Goal: Task Accomplishment & Management: Complete application form

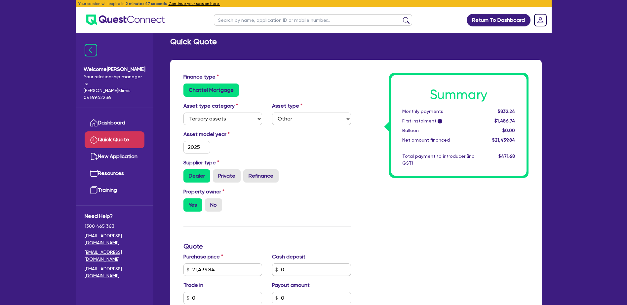
select select "TERTIARY_ASSETS"
select select "OTHER_TERTIARY"
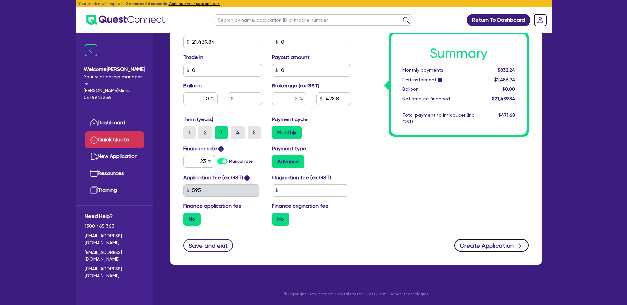
click at [507, 245] on button "Create Application" at bounding box center [491, 245] width 74 height 13
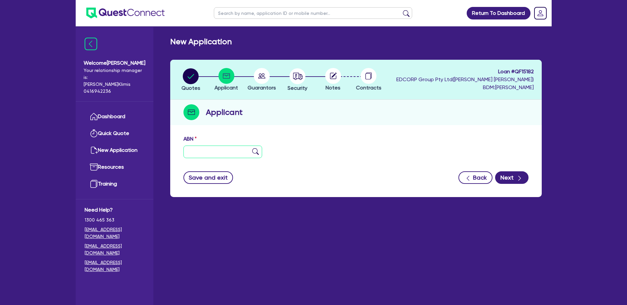
paste input "47 687 578 758"
type input "47 687 578 758"
click at [513, 177] on button "Next" at bounding box center [511, 178] width 33 height 13
type input "[PERSON_NAME] PILATES STUDIO PTY LTD"
select select "COMPANY"
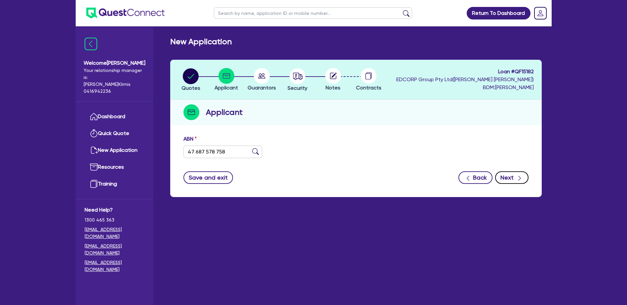
type input "[DATE]"
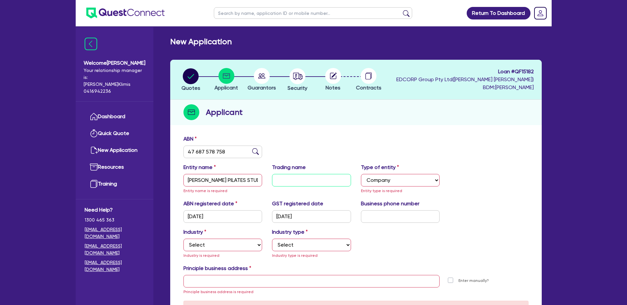
click at [278, 179] on input "text" at bounding box center [311, 180] width 79 height 13
drag, startPoint x: 188, startPoint y: 180, endPoint x: 243, endPoint y: 179, distance: 54.9
click at [243, 179] on input "[PERSON_NAME] PILATES STUDIO PTY LTD" at bounding box center [222, 180] width 79 height 13
click at [280, 179] on input "text" at bounding box center [311, 180] width 79 height 13
paste input "[PERSON_NAME] PILATES STUDIO"
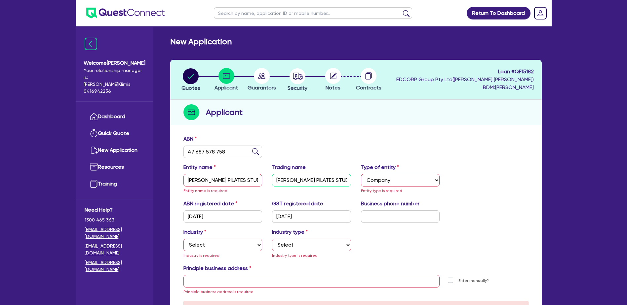
type input "[PERSON_NAME] PILATES STUDIO"
click at [368, 218] on input "text" at bounding box center [400, 217] width 79 height 13
click at [373, 218] on input "text" at bounding box center [400, 217] width 79 height 13
paste input "04 3210 4574"
type input "04 3210 4574"
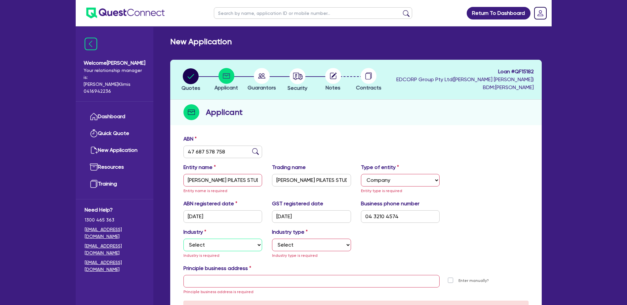
click at [204, 243] on select "Select Accomodation & Food Services Administrative & Support Services Agricultu…" at bounding box center [222, 245] width 79 height 13
select select "HEALTH_BEAUTY"
click at [183, 239] on select "Select Accomodation & Food Services Administrative & Support Services Agricultu…" at bounding box center [222, 245] width 79 height 13
click at [287, 246] on select "Select [MEDICAL_DATA], [MEDICAL_DATA] Services Cosmetics Supplies Day Spas, Hea…" at bounding box center [311, 245] width 79 height 13
select select "PHYSIOTHERAPY_SERVICES"
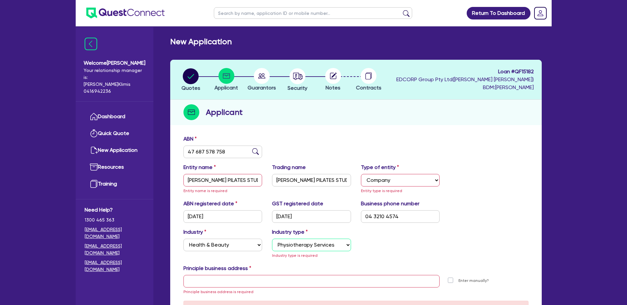
click at [272, 239] on select "Select [MEDICAL_DATA], [MEDICAL_DATA] Services Cosmetics Supplies Day Spas, Hea…" at bounding box center [311, 245] width 79 height 13
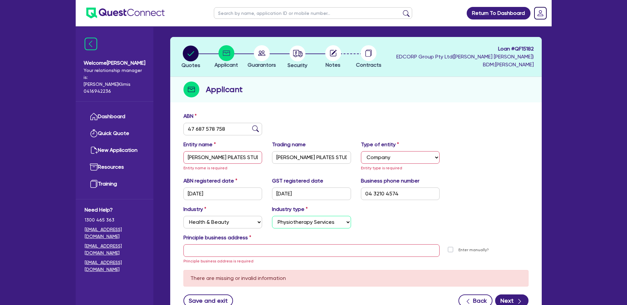
scroll to position [33, 0]
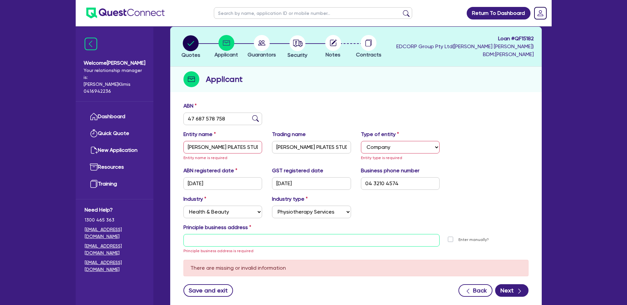
click at [195, 240] on input "text" at bounding box center [311, 240] width 256 height 13
click at [198, 239] on input "text" at bounding box center [311, 240] width 256 height 13
paste input "[STREET_ADDRESS][PERSON_NAME]"
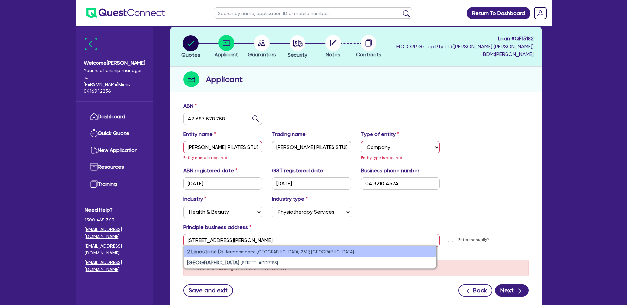
click at [207, 251] on strong "2 Limestone Dr" at bounding box center [205, 252] width 36 height 6
type input "[STREET_ADDRESS][PERSON_NAME]"
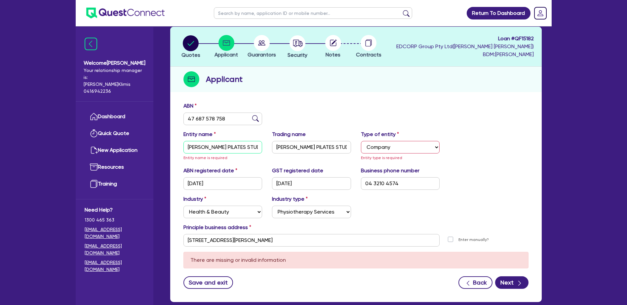
click at [185, 147] on input "[PERSON_NAME] PILATES STUDIO PTY LTD" at bounding box center [222, 147] width 79 height 13
click at [236, 161] on div "Entity name [PERSON_NAME] PILATES STUDIO PTY LTD Entity name is required" at bounding box center [222, 146] width 89 height 31
click at [188, 146] on input "[PERSON_NAME] PILATES STUDIO PTY LTD" at bounding box center [222, 147] width 79 height 13
type input "[PERSON_NAME] PILATES STUDIO PTY LTD"
click at [220, 159] on div "Entity name [PERSON_NAME] PILATES STUDIO PTY LTD" at bounding box center [222, 146] width 89 height 31
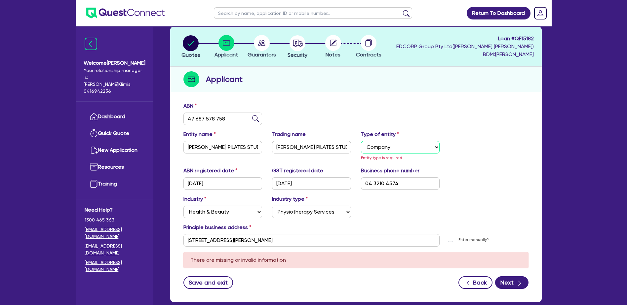
click at [398, 145] on select "Select Sole Trader Company Partnership Trust" at bounding box center [400, 147] width 79 height 13
click at [361, 141] on select "Select Sole Trader Company Partnership Trust" at bounding box center [400, 147] width 79 height 13
click at [405, 146] on select "Select Sole Trader Company Partnership Trust" at bounding box center [400, 147] width 79 height 13
click at [361, 141] on select "Select Sole Trader Company Partnership Trust" at bounding box center [400, 147] width 79 height 13
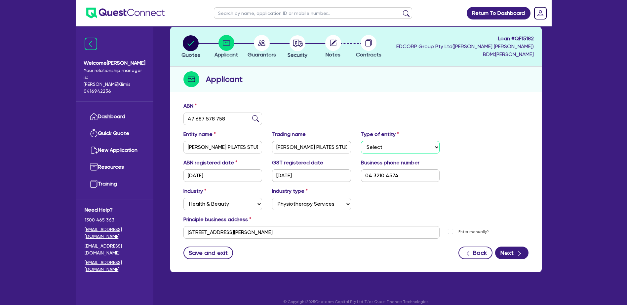
click at [390, 146] on select "Select Sole Trader Company Partnership Trust" at bounding box center [400, 147] width 79 height 13
select select "COMPANY"
click at [361, 141] on select "Select Sole Trader Company Partnership Trust" at bounding box center [400, 147] width 79 height 13
click at [507, 253] on button "Next" at bounding box center [511, 253] width 33 height 13
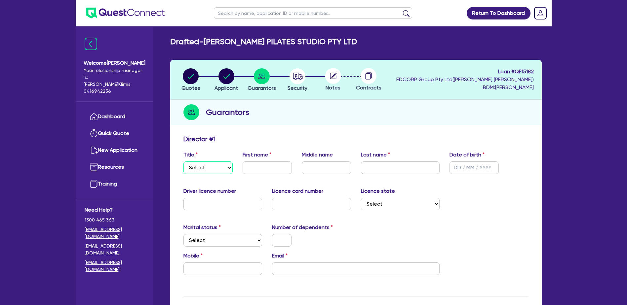
click at [229, 167] on select "Select Mr Mrs Ms Miss Dr" at bounding box center [207, 168] width 49 height 13
select select "MS"
click at [183, 162] on select "Select Mr Mrs Ms Miss Dr" at bounding box center [207, 168] width 49 height 13
click at [250, 165] on input "text" at bounding box center [267, 168] width 49 height 13
click at [248, 168] on input "text" at bounding box center [267, 168] width 49 height 13
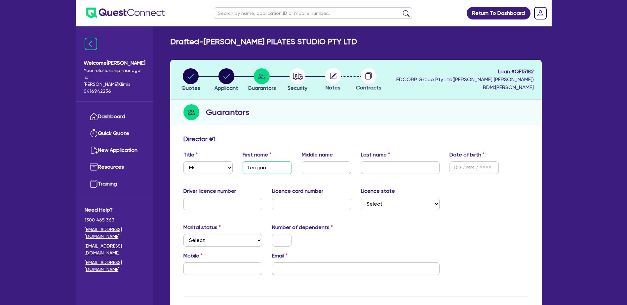
type input "Teagan"
type input "[PERSON_NAME]"
click at [315, 166] on input "text" at bounding box center [326, 168] width 49 height 13
type input "[PERSON_NAME]"
type input "[DATE]"
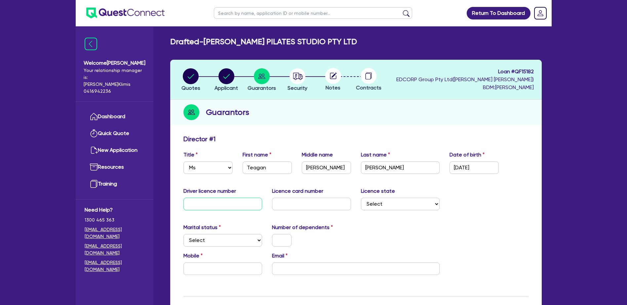
click at [194, 201] on input "text" at bounding box center [222, 204] width 79 height 13
type input "22901266"
click at [299, 207] on input "text" at bounding box center [311, 204] width 79 height 13
type input "2053121791"
click at [404, 206] on select "Select [GEOGRAPHIC_DATA] [GEOGRAPHIC_DATA] [GEOGRAPHIC_DATA] [GEOGRAPHIC_DATA] …" at bounding box center [400, 204] width 79 height 13
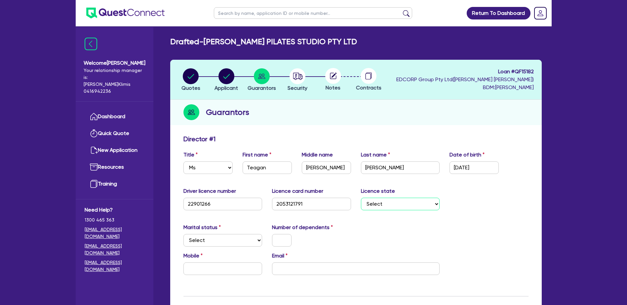
select select "[GEOGRAPHIC_DATA]"
click at [361, 198] on select "Select [GEOGRAPHIC_DATA] [GEOGRAPHIC_DATA] [GEOGRAPHIC_DATA] [GEOGRAPHIC_DATA] …" at bounding box center [400, 204] width 79 height 13
click at [233, 241] on select "Select Single Married De Facto / Partner" at bounding box center [222, 240] width 79 height 13
select select "SINGLE"
click at [183, 234] on select "Select Single Married De Facto / Partner" at bounding box center [222, 240] width 79 height 13
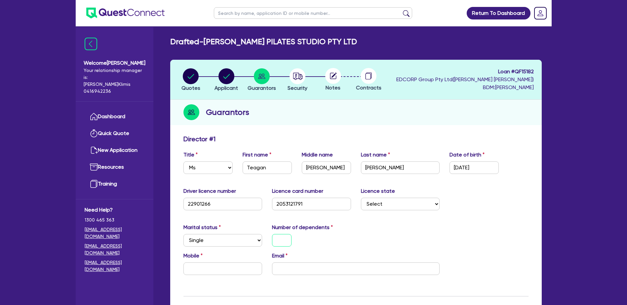
click at [276, 239] on input "text" at bounding box center [282, 240] width 20 height 13
click at [199, 269] on input "text" at bounding box center [222, 269] width 79 height 13
click at [193, 269] on input "text" at bounding box center [222, 269] width 79 height 13
paste input "0432 104 574"
type input "0"
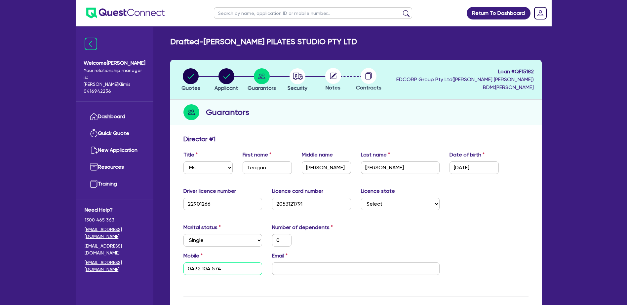
type input "0432 104 574"
click at [279, 269] on input "email" at bounding box center [356, 269] width 168 height 13
type input "0"
type input "0432 104 574"
type input "t"
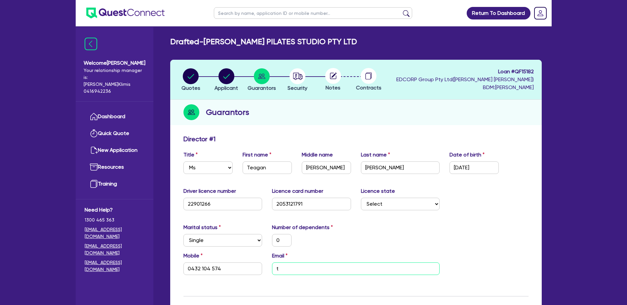
type input "0"
type input "0432 104 574"
type input "te"
type input "0"
type input "0432 104 574"
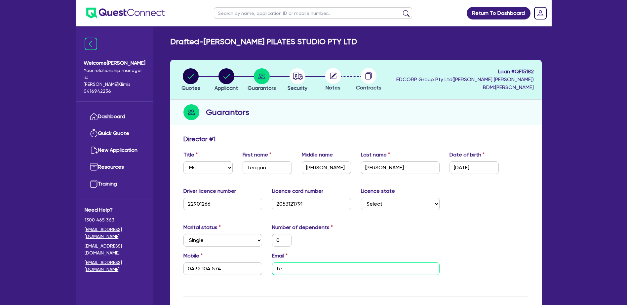
type input "tea"
type input "0"
type input "0432 104 574"
type input "teag"
type input "0"
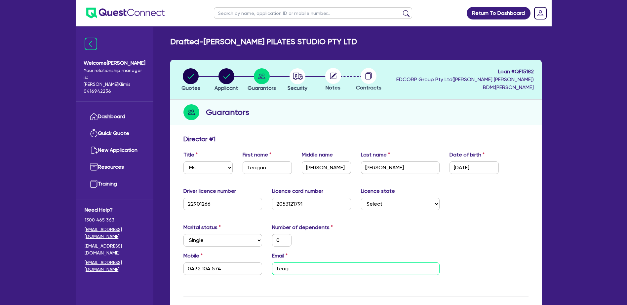
type input "0432 104 574"
type input "teaga"
type input "0"
type input "0432 104 574"
drag, startPoint x: 301, startPoint y: 269, endPoint x: 280, endPoint y: 271, distance: 21.5
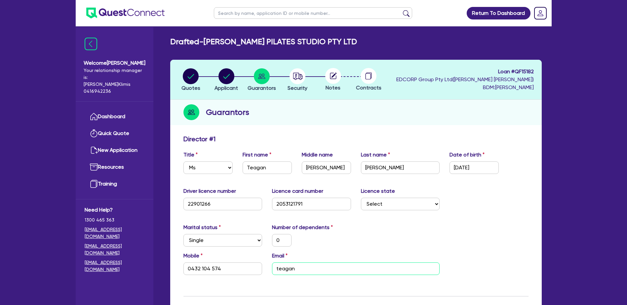
click at [280, 271] on input "teagan" at bounding box center [356, 269] width 168 height 13
click at [312, 271] on input "teagan" at bounding box center [356, 269] width 168 height 13
type input "[EMAIL_ADDRESS][PERSON_NAME][DOMAIN_NAME]"
type input "0"
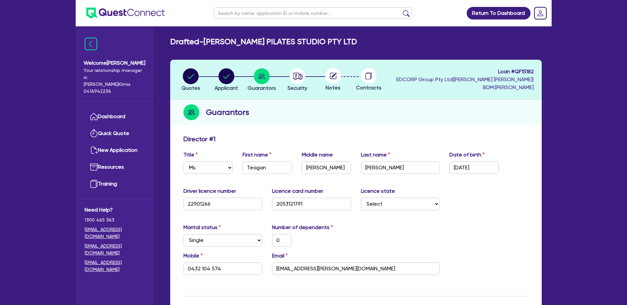
type input "0432 104 574"
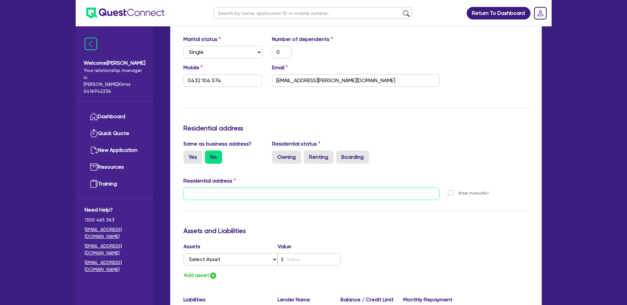
click at [190, 195] on input "text" at bounding box center [311, 194] width 256 height 13
click at [200, 194] on input "text" at bounding box center [311, 194] width 256 height 13
paste input "[STREET_ADDRESS]"
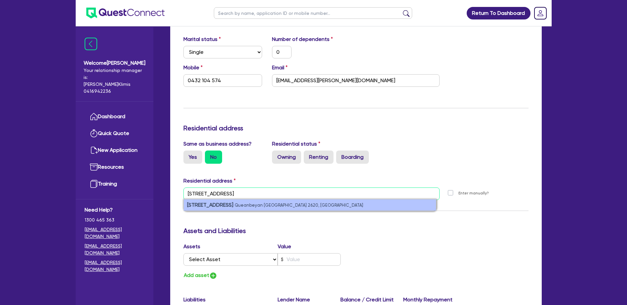
type input "[STREET_ADDRESS]"
click at [226, 205] on strong "[STREET_ADDRESS]" at bounding box center [210, 205] width 46 height 6
type input "0"
type input "0432 104 574"
type input "17 [STREET_ADDRESS]"
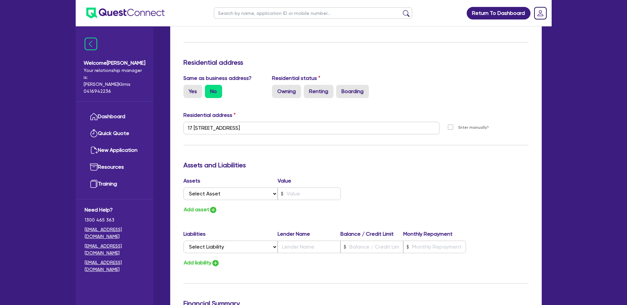
scroll to position [255, 0]
click at [295, 248] on input "text" at bounding box center [309, 247] width 63 height 13
type input "0"
type input "0432 104 574"
type input "A"
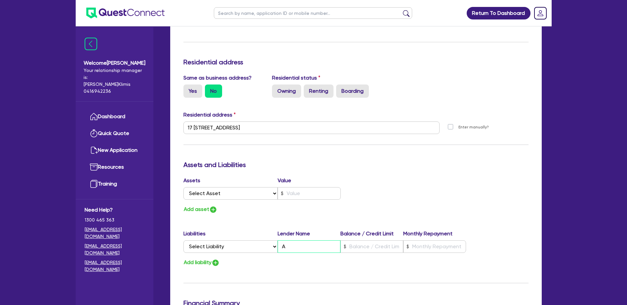
type input "0"
type input "0432 104 574"
type input "AN"
type input "0"
type input "0432 104 574"
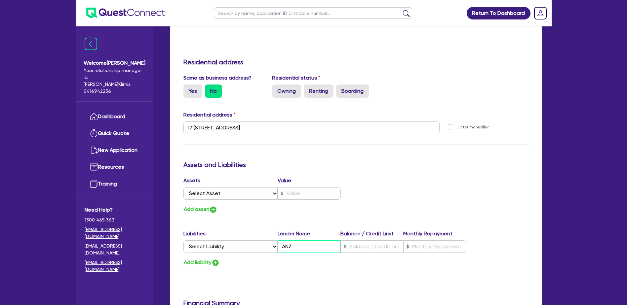
type input "ANZ"
click at [349, 245] on input "text" at bounding box center [371, 247] width 63 height 13
type input "0"
type input "0432 104 574"
type input "2"
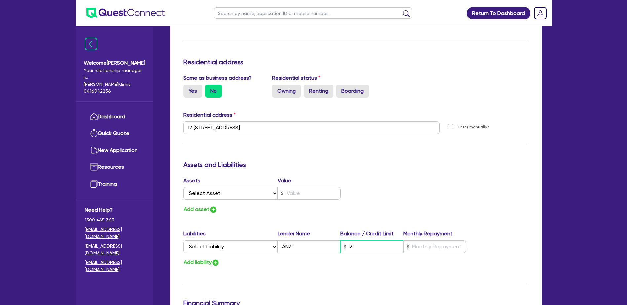
type input "0"
type input "0432 104 574"
type input "26"
type input "0"
type input "0432 104 574"
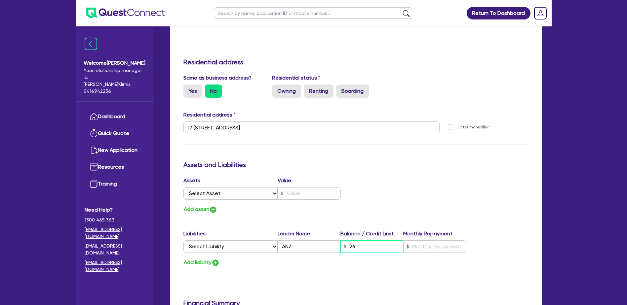
type input "261"
type input "0"
type input "0432 104 574"
type input "2,613"
type input "0"
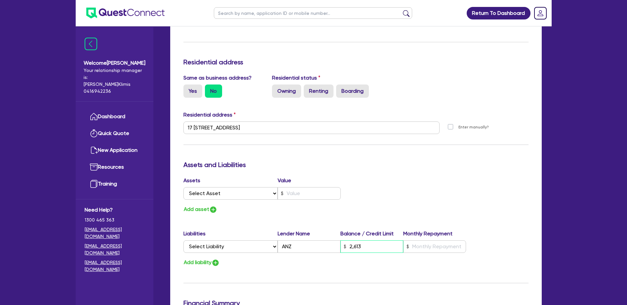
type input "0432 104 574"
type input "26,135"
type input "0"
type input "0432 104 574"
type input "261,356"
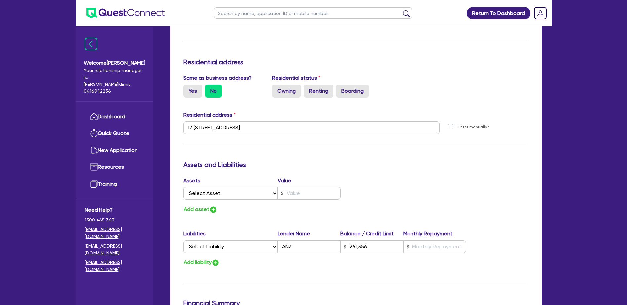
click at [431, 240] on div "Liabilities Lender Name Balance / Credit Limit Monthly Repayment" at bounding box center [324, 235] width 283 height 11
click at [427, 246] on input "text" at bounding box center [434, 247] width 63 height 13
type input "0"
type input "0432 104 574"
type input "261,356"
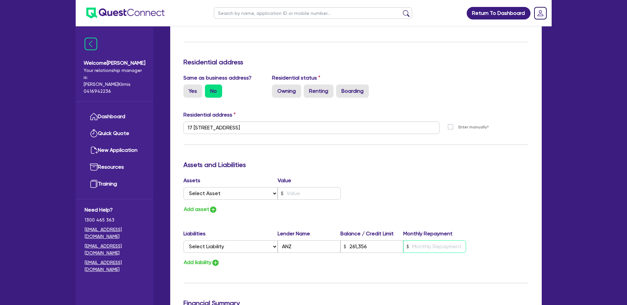
type input "1"
type input "0"
type input "0432 104 574"
type input "261,356"
type input "16"
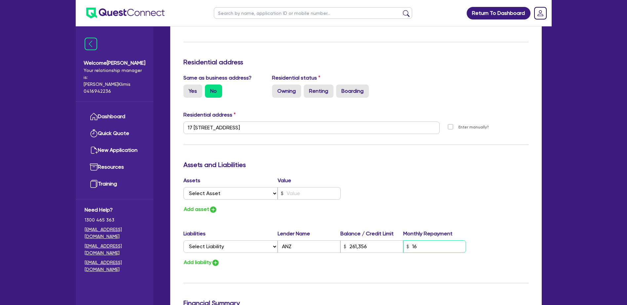
type input "0"
type input "0432 104 574"
type input "261,356"
type input "161"
type input "0"
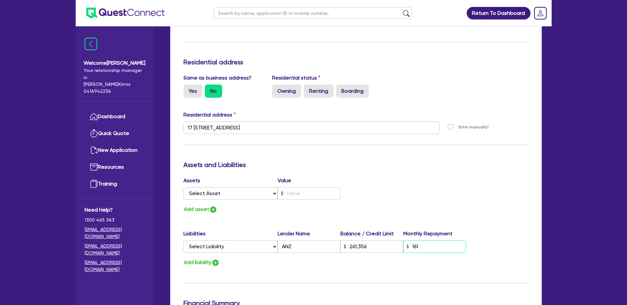
type input "0432 104 574"
type input "261,356"
type input "1,616"
type input "0"
type input "0432 104 574"
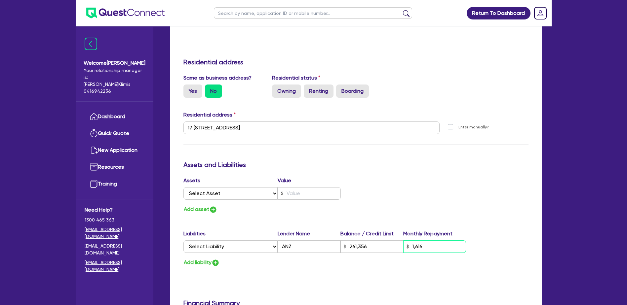
type input "261,356"
type input "1,616."
type input "0"
type input "0432 104 574"
type input "261,356"
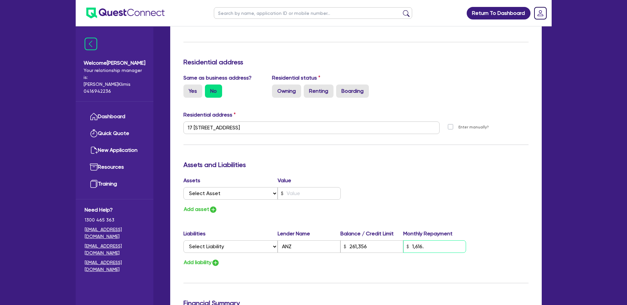
type input "1,616.3"
type input "0"
type input "0432 104 574"
type input "261,356"
type input "1,616.33"
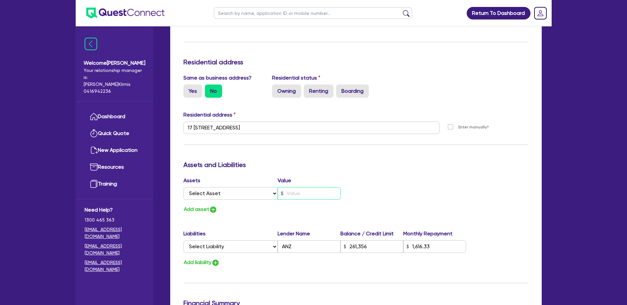
click at [286, 193] on input "text" at bounding box center [309, 193] width 63 height 13
click at [287, 195] on input "text" at bounding box center [309, 193] width 63 height 13
type input "0"
type input "0432 104 574"
type input "3"
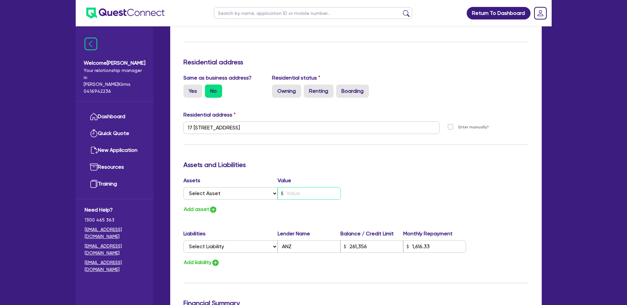
type input "261,356"
type input "1,616.33"
type input "0"
type input "0432 104 574"
type input "37"
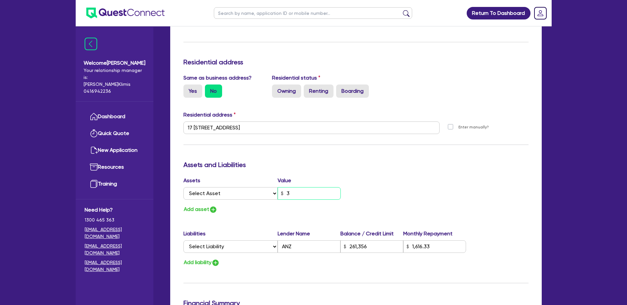
type input "261,356"
type input "1,616.33"
type input "0"
type input "0432 104 574"
type input "370"
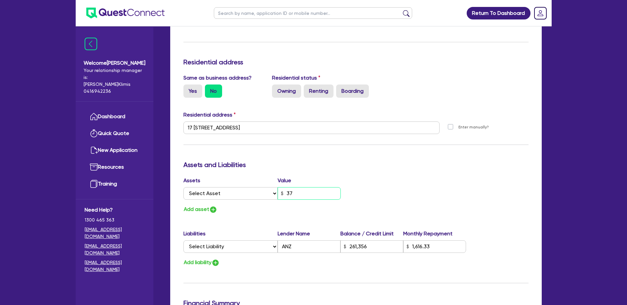
type input "261,356"
type input "1,616.33"
type input "0"
type input "0432 104 574"
type input "3,700"
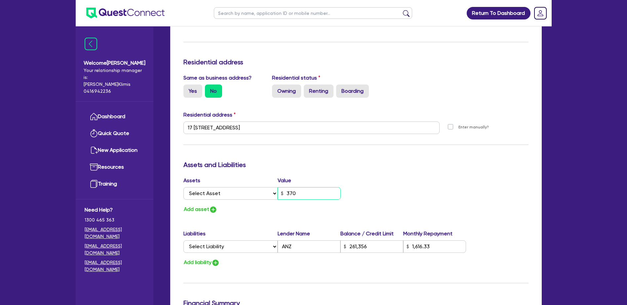
type input "261,356"
type input "1,616.33"
type input "0"
type input "0432 104 574"
type input "37,000"
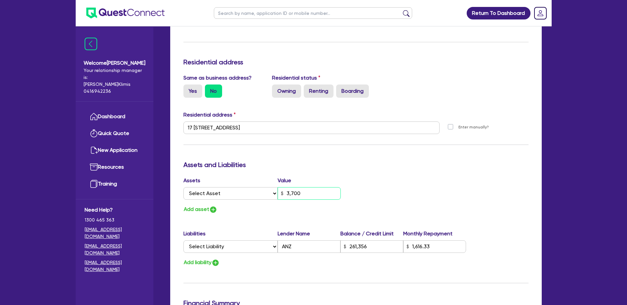
type input "261,356"
type input "1,616.33"
type input "0"
type input "0432 104 574"
type input "370,000"
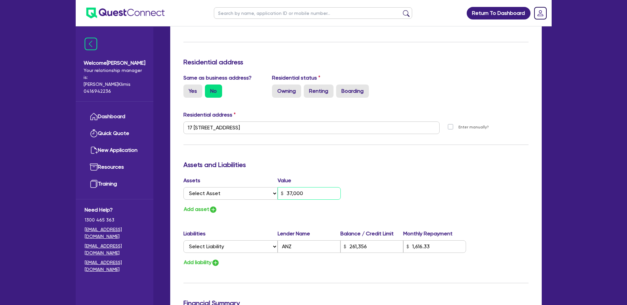
type input "261,356"
type input "1,616.33"
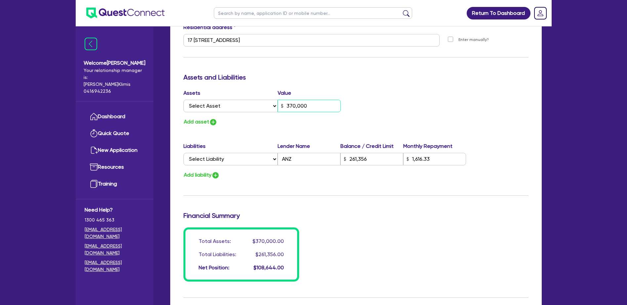
scroll to position [387, 0]
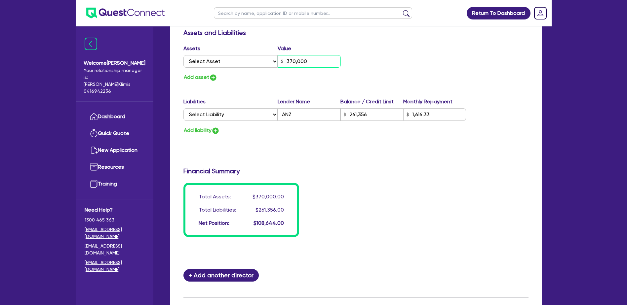
type input "370,000"
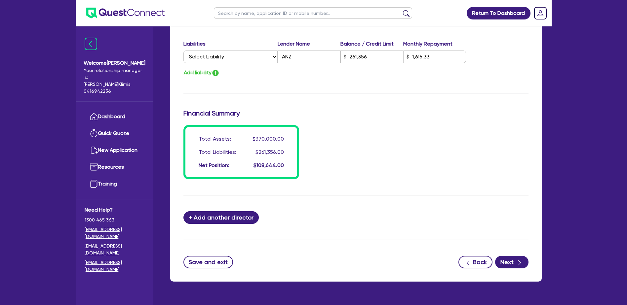
scroll to position [461, 0]
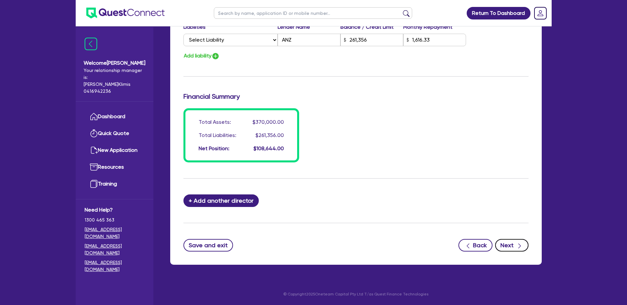
click at [510, 246] on button "Next" at bounding box center [511, 245] width 33 height 13
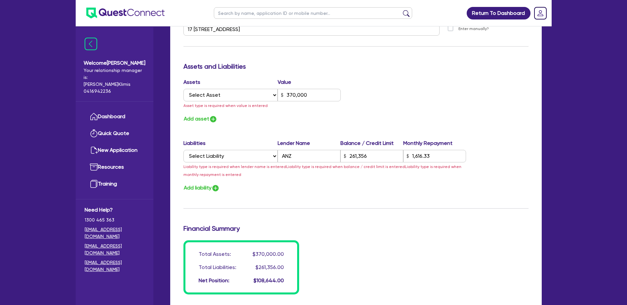
scroll to position [345, 0]
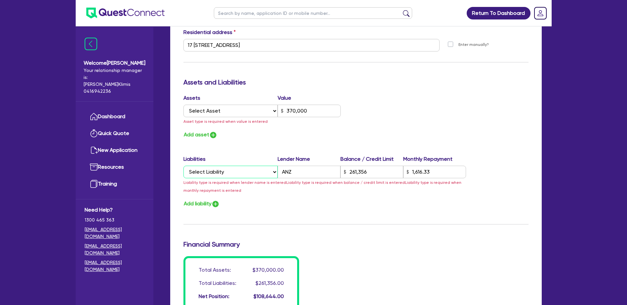
click at [240, 175] on select "Select Liability Credit card Mortgage Investment property loan Vehicle loan Tru…" at bounding box center [230, 172] width 94 height 13
select select "MORTGAGE"
click at [183, 166] on select "Select Liability Credit card Mortgage Investment property loan Vehicle loan Tru…" at bounding box center [230, 172] width 94 height 13
type input "0"
type input "0432 104 574"
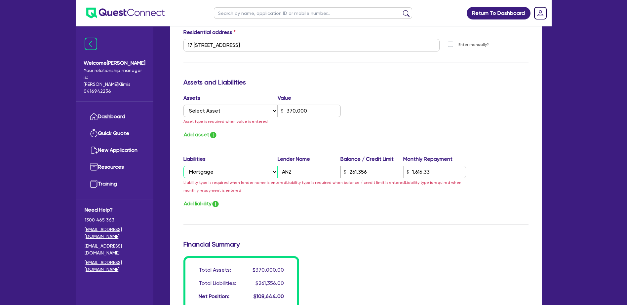
type input "370,000"
type input "261,356"
type input "1,616.33"
click at [231, 169] on select "Select Liability Credit card Mortgage Investment property loan Vehicle loan Tru…" at bounding box center [230, 172] width 94 height 13
click at [183, 166] on select "Select Liability Credit card Mortgage Investment property loan Vehicle loan Tru…" at bounding box center [230, 172] width 94 height 13
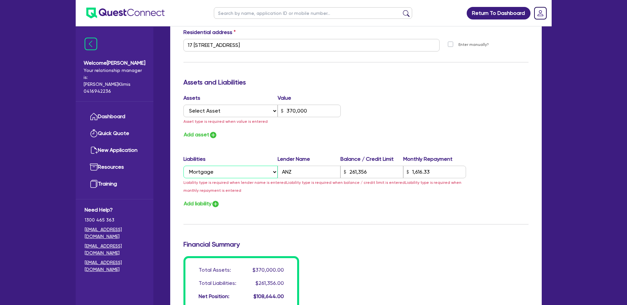
click at [216, 176] on select "Select Liability Credit card Mortgage Investment property loan Vehicle loan Tru…" at bounding box center [230, 172] width 94 height 13
select select
click at [183, 166] on select "Select Liability Credit card Mortgage Investment property loan Vehicle loan Tru…" at bounding box center [230, 172] width 94 height 13
type input "0"
type input "0432 104 574"
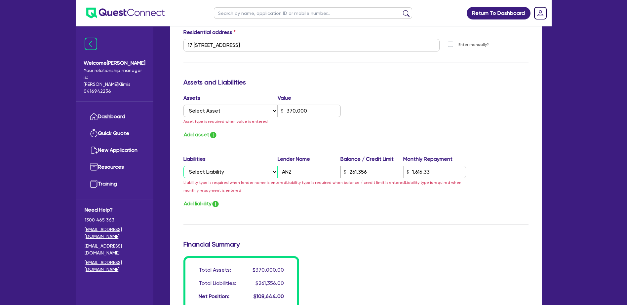
type input "370,000"
type input "261,356"
type input "1,616.33"
click at [232, 171] on select "Select Liability Credit card Mortgage Investment property loan Vehicle loan Tru…" at bounding box center [230, 172] width 94 height 13
select select "MORTGAGE"
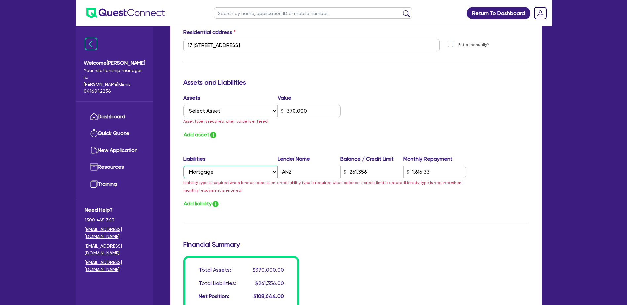
click at [183, 166] on select "Select Liability Credit card Mortgage Investment property loan Vehicle loan Tru…" at bounding box center [230, 172] width 94 height 13
type input "0"
type input "0432 104 574"
type input "370,000"
type input "261,356"
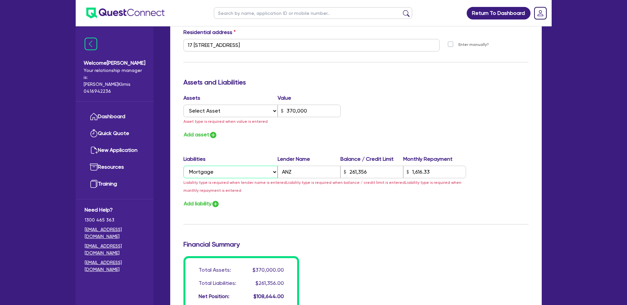
type input "1,616.33"
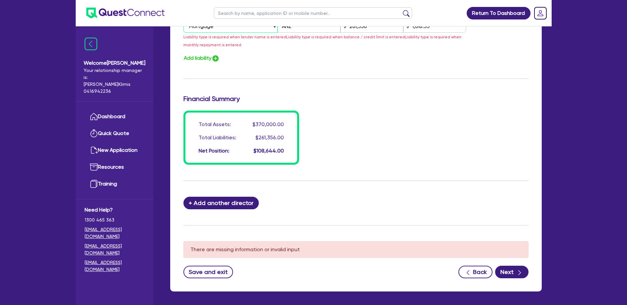
scroll to position [510, 0]
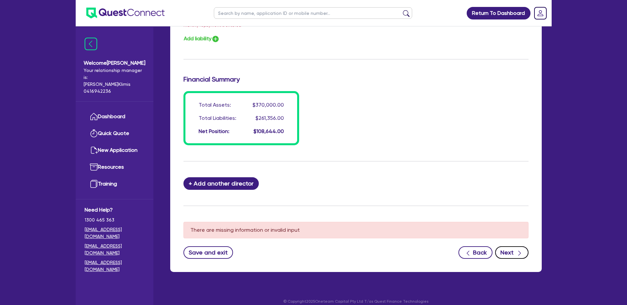
click at [511, 251] on button "Next" at bounding box center [511, 253] width 33 height 13
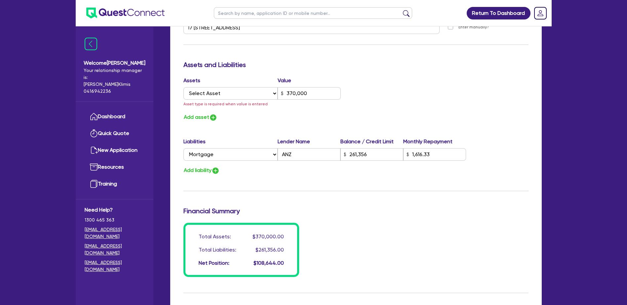
scroll to position [336, 0]
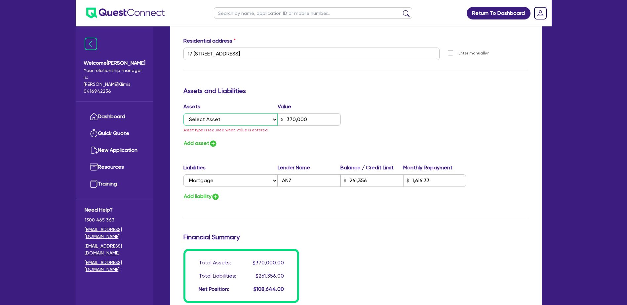
click at [240, 118] on select "Select Asset Cash Property Investment property Vehicle Truck Trailer Equipment …" at bounding box center [230, 119] width 95 height 13
select select "PROPERTY"
click at [183, 113] on select "Select Asset Cash Property Investment property Vehicle Truck Trailer Equipment …" at bounding box center [230, 119] width 95 height 13
type input "0"
type input "0432 104 574"
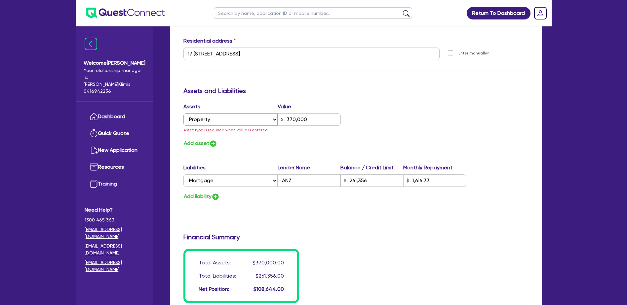
type input "370,000"
type input "261,356"
type input "1,616.33"
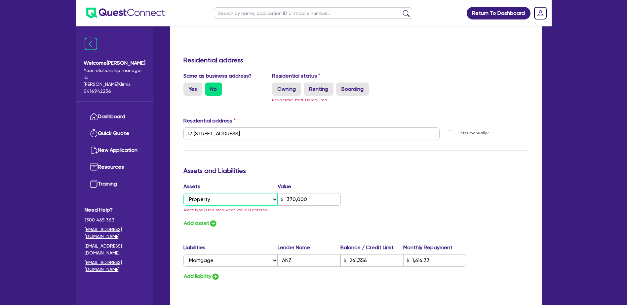
scroll to position [237, 0]
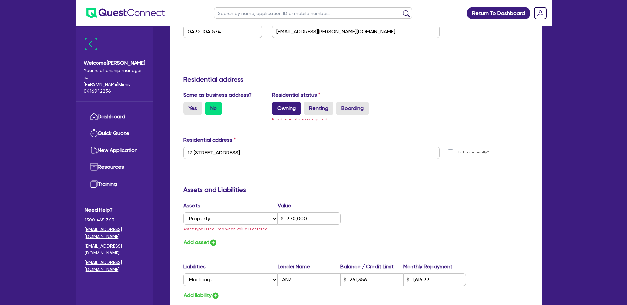
click at [288, 108] on label "Owning" at bounding box center [286, 108] width 29 height 13
click at [276, 106] on input "Owning" at bounding box center [274, 104] width 4 height 4
radio input "true"
type input "0"
type input "0432 104 574"
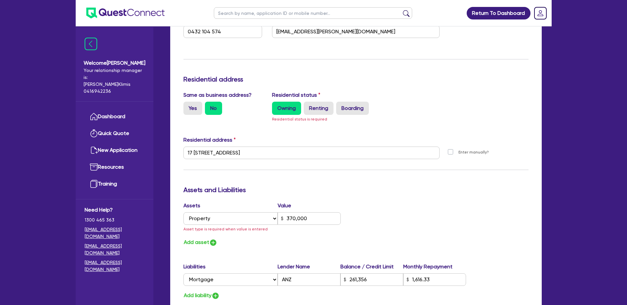
type input "370,000"
type input "261,356"
type input "1,616.33"
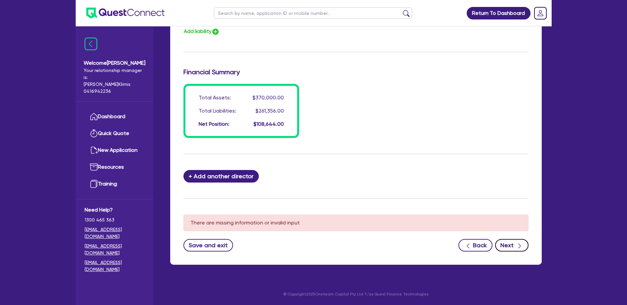
click at [511, 245] on button "Next" at bounding box center [511, 245] width 33 height 13
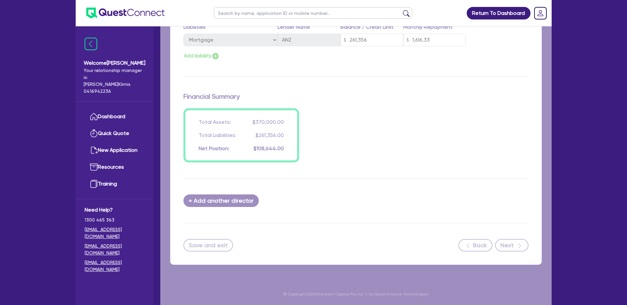
scroll to position [461, 0]
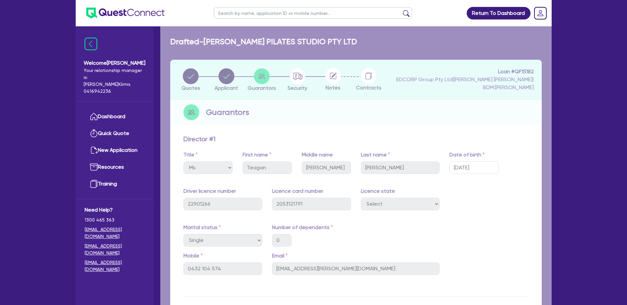
select select "TERTIARY_ASSETS"
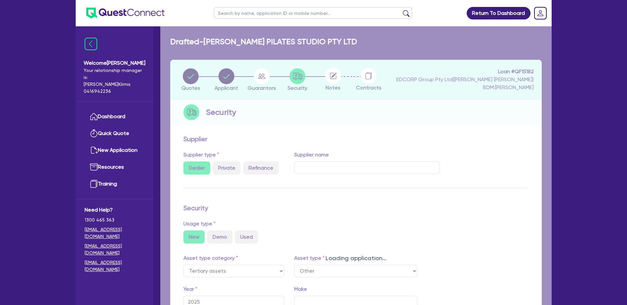
select select "OTHER_TERTIARY"
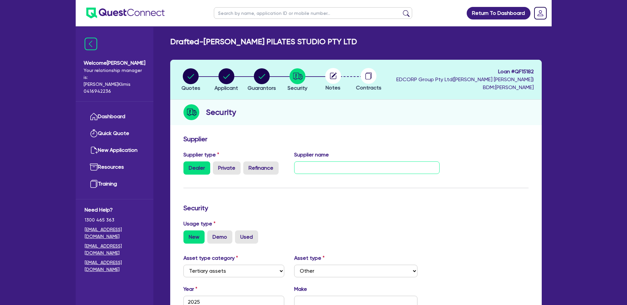
click at [306, 166] on input "text" at bounding box center [366, 168] width 145 height 13
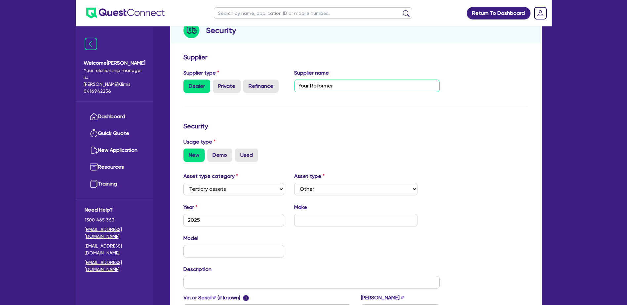
scroll to position [99, 0]
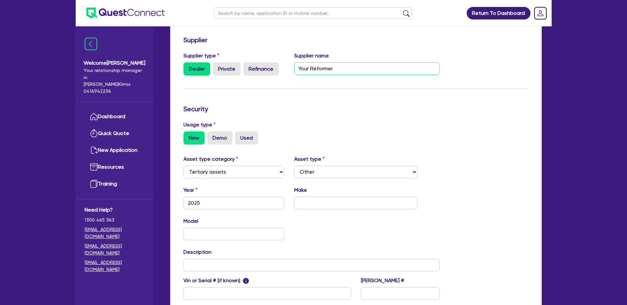
type input "Your Reformer"
click at [315, 173] on select "Select Beauty equipment IT equipment IT software Watercraft Other" at bounding box center [355, 172] width 123 height 13
click at [232, 189] on div "Year [DATE]" at bounding box center [233, 197] width 111 height 23
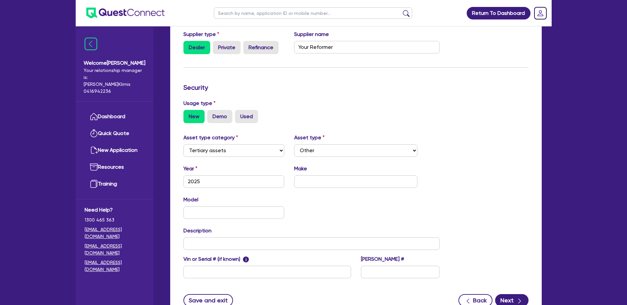
scroll to position [132, 0]
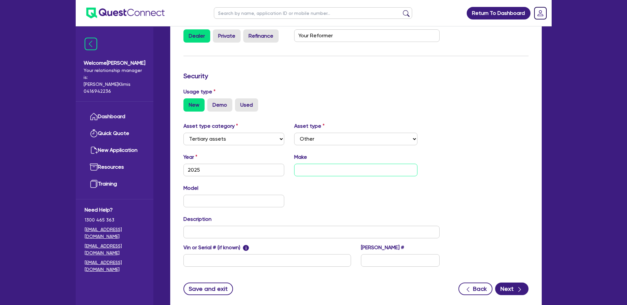
click at [304, 171] on input "text" at bounding box center [355, 170] width 123 height 13
type input "Your Reformer"
click at [195, 230] on input "text" at bounding box center [311, 232] width 256 height 13
click at [192, 201] on input "text" at bounding box center [233, 201] width 101 height 13
type input "Envey"
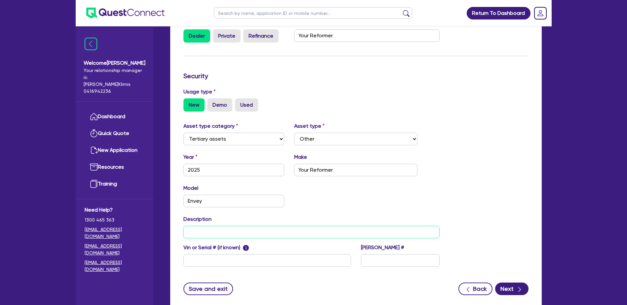
click at [195, 231] on input "text" at bounding box center [311, 232] width 256 height 13
click at [208, 232] on input "5 x" at bounding box center [311, 232] width 256 height 13
paste input "The Envy - White Frame (Standard Height)"
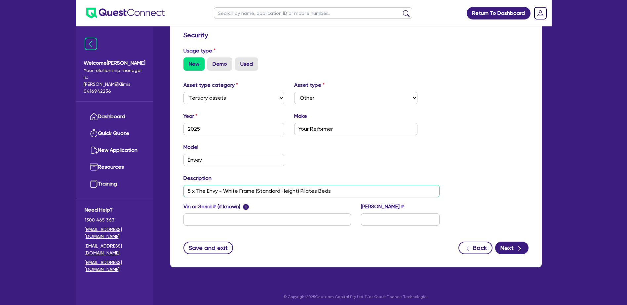
scroll to position [176, 0]
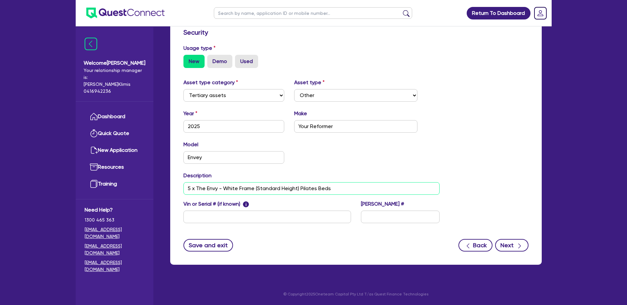
type input "5 x The Envy - White Frame (Standard Height) Pilates Beds"
click at [515, 246] on button "Next" at bounding box center [511, 245] width 33 height 13
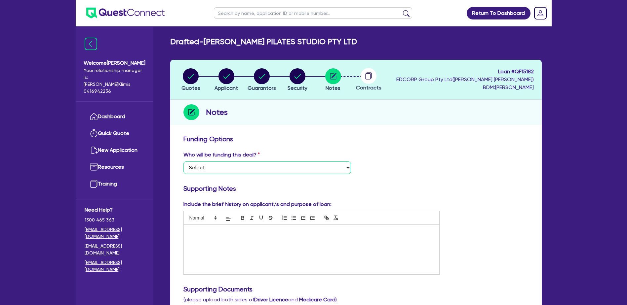
click at [257, 167] on select "Select I want Quest to fund 100% I will fund 100% I will co-fund with Quest Oth…" at bounding box center [267, 168] width 168 height 13
select select "Quest Finance - Platform Funding"
click at [183, 162] on select "Select I want Quest to fund 100% I will fund 100% I will co-fund with Quest Oth…" at bounding box center [267, 168] width 168 height 13
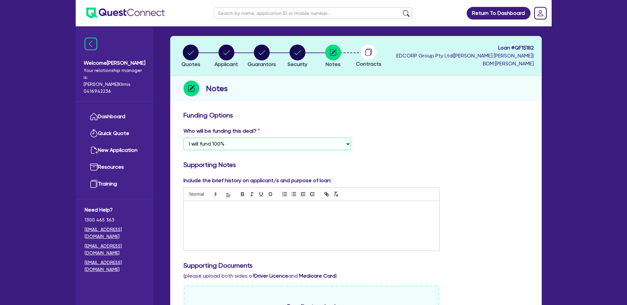
scroll to position [33, 0]
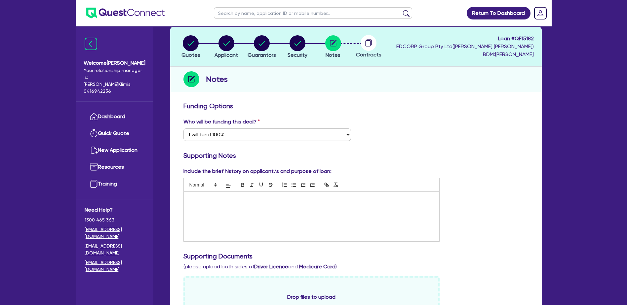
click at [187, 195] on div at bounding box center [312, 217] width 256 height 50
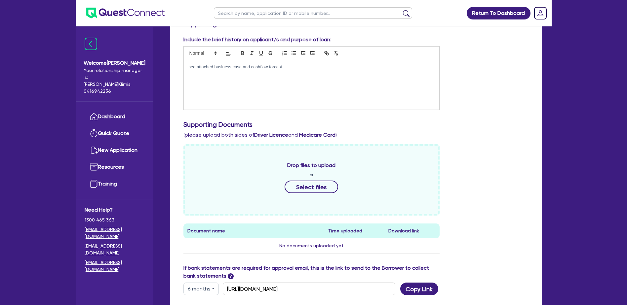
scroll to position [165, 0]
click at [317, 185] on button "Select files" at bounding box center [312, 186] width 54 height 13
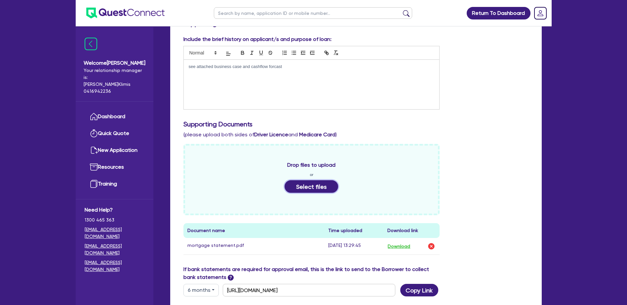
click at [314, 186] on button "Select files" at bounding box center [312, 186] width 54 height 13
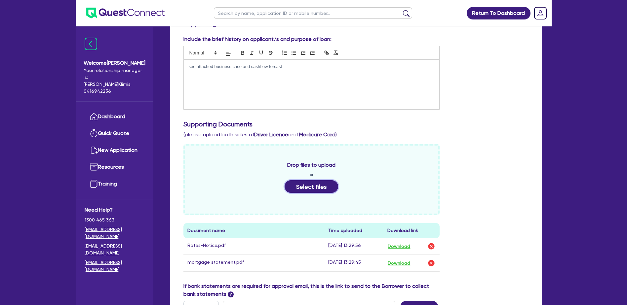
click at [317, 187] on button "Select files" at bounding box center [312, 186] width 54 height 13
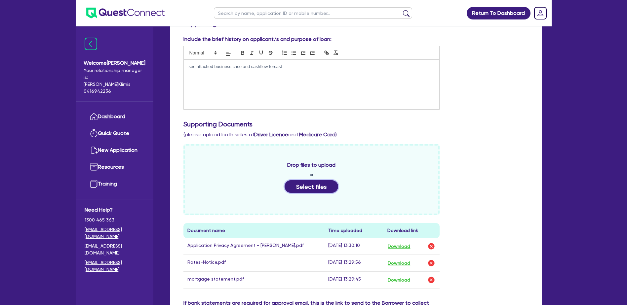
click at [317, 188] on button "Select files" at bounding box center [312, 186] width 54 height 13
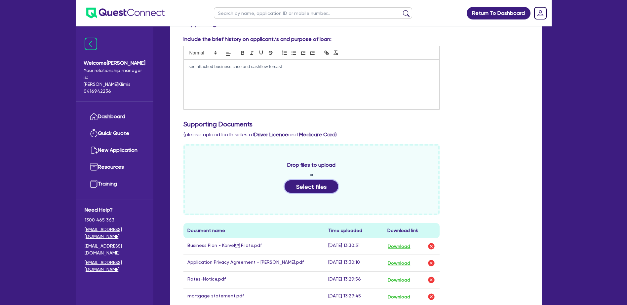
click at [309, 185] on button "Select files" at bounding box center [312, 186] width 54 height 13
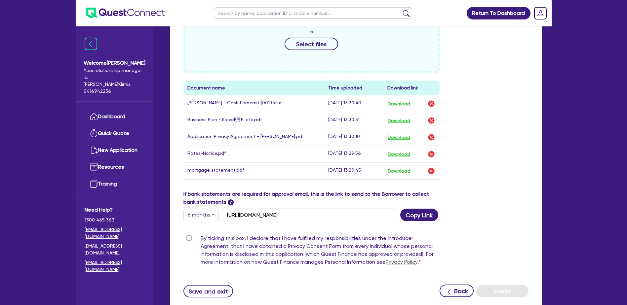
scroll to position [288, 0]
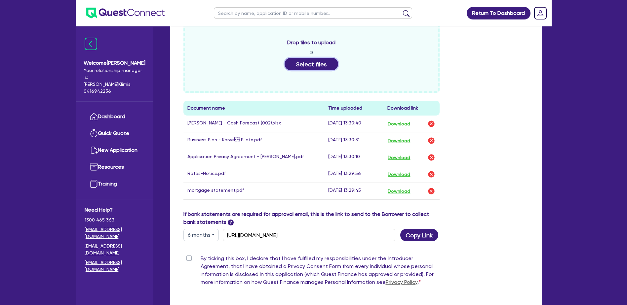
click at [310, 63] on button "Select files" at bounding box center [312, 64] width 54 height 13
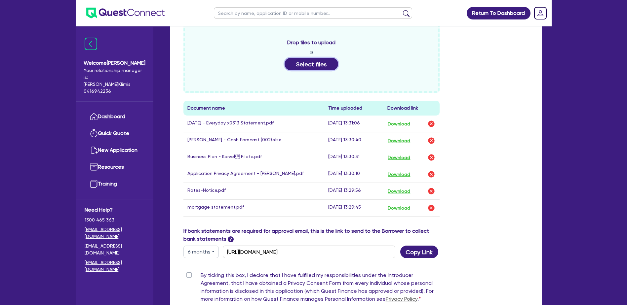
click at [312, 65] on button "Select files" at bounding box center [312, 64] width 54 height 13
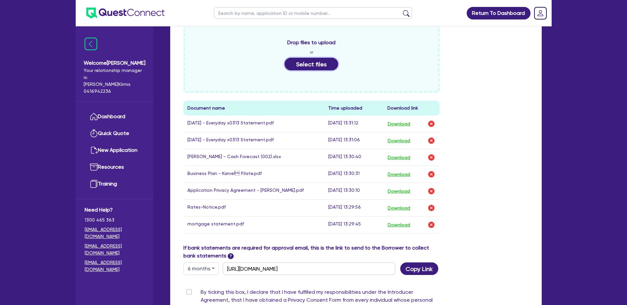
click at [315, 65] on button "Select files" at bounding box center [312, 64] width 54 height 13
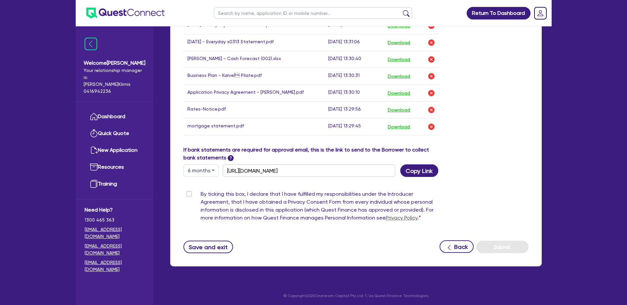
scroll to position [405, 0]
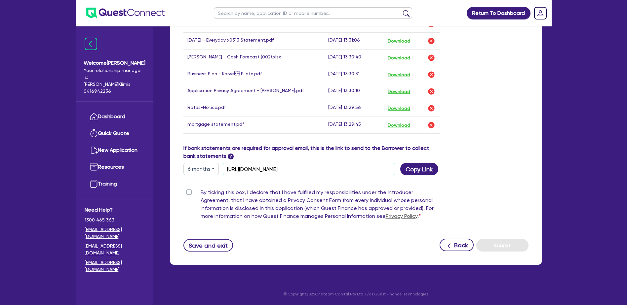
click at [368, 170] on input "[URL][DOMAIN_NAME]" at bounding box center [309, 169] width 173 height 13
click at [204, 247] on button "Save and exit" at bounding box center [208, 245] width 50 height 13
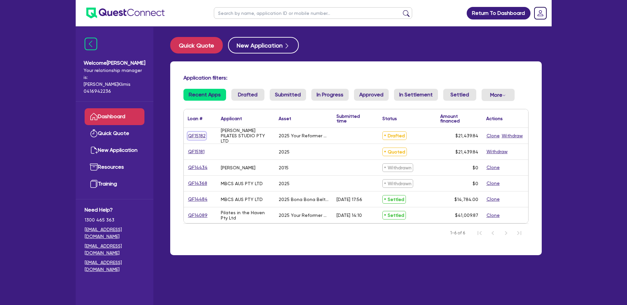
click at [194, 135] on link "QF15182" at bounding box center [197, 136] width 18 height 8
select select "TERTIARY_ASSETS"
select select "OTHER_TERTIARY"
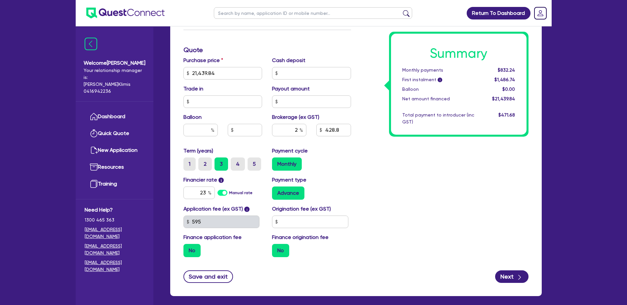
scroll to position [290, 0]
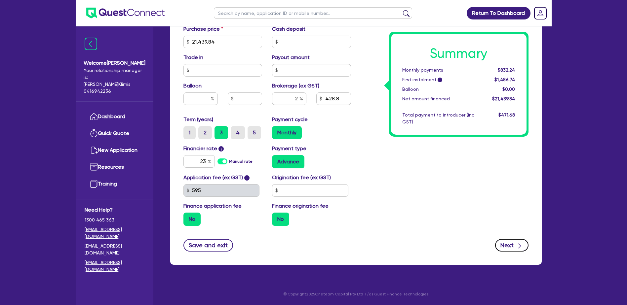
click at [513, 247] on button "Next" at bounding box center [511, 245] width 33 height 13
type input "21,439.84"
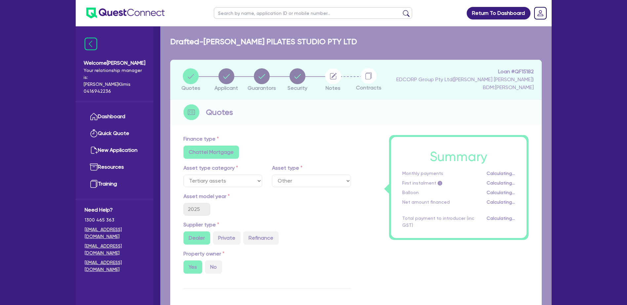
select select "COMPANY"
select select "HEALTH_BEAUTY"
select select "PHYSIOTHERAPY_SERVICES"
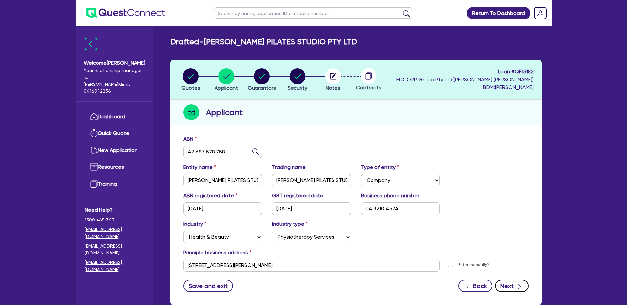
click at [512, 287] on button "Next" at bounding box center [511, 286] width 33 height 13
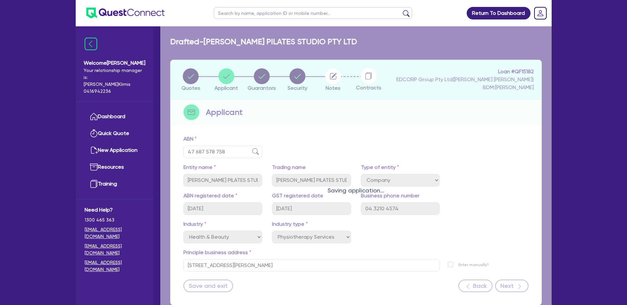
select select "MS"
select select "[GEOGRAPHIC_DATA]"
select select "SINGLE"
select select "PROPERTY"
select select "MORTGAGE"
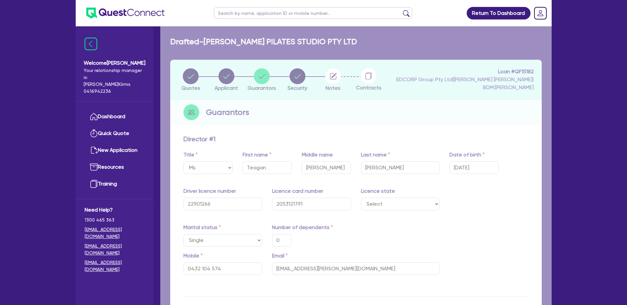
type input "0"
type input "0432 104 574"
type input "370,000"
type input "261,356"
type input "1,616.33"
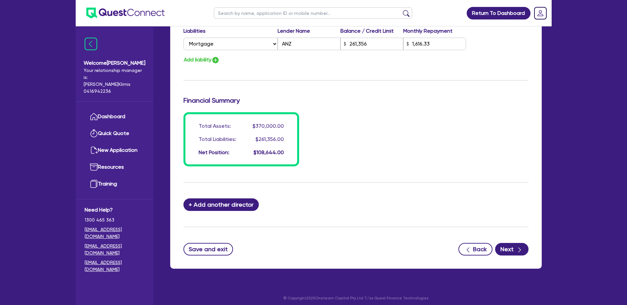
scroll to position [461, 0]
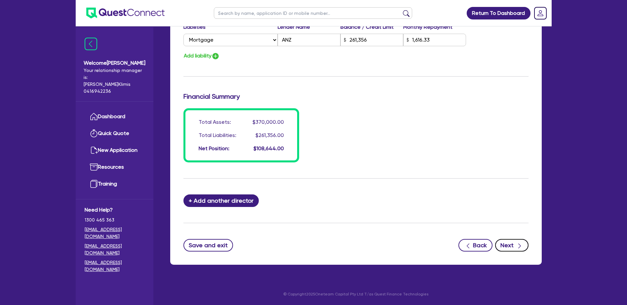
click at [507, 247] on button "Next" at bounding box center [511, 245] width 33 height 13
select select "TERTIARY_ASSETS"
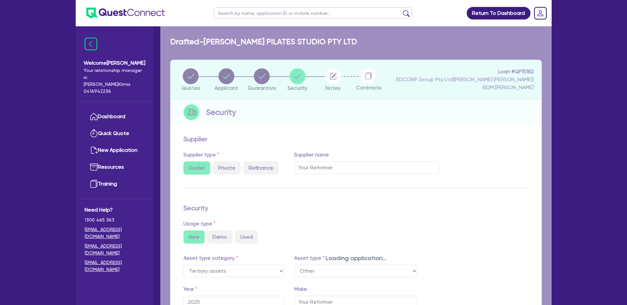
select select "OTHER_TERTIARY"
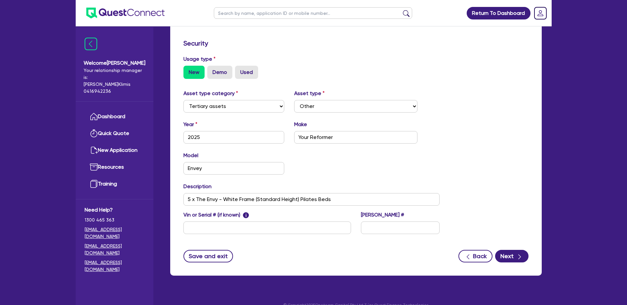
scroll to position [176, 0]
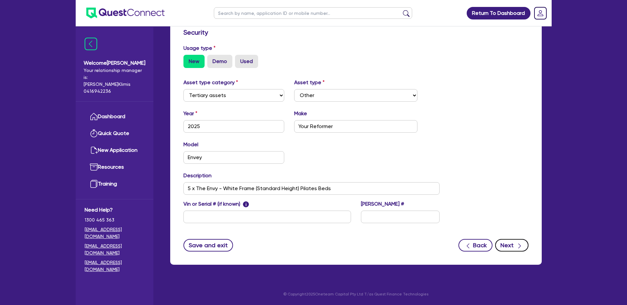
click at [508, 243] on button "Next" at bounding box center [511, 245] width 33 height 13
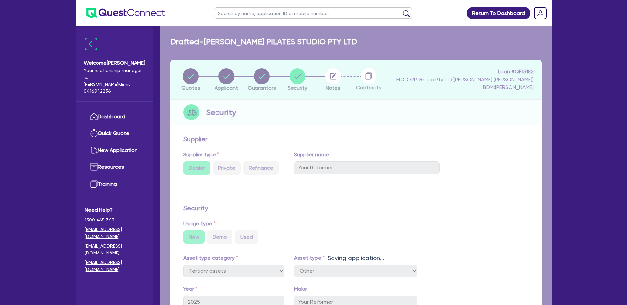
select select "Quest Finance - Platform Funding"
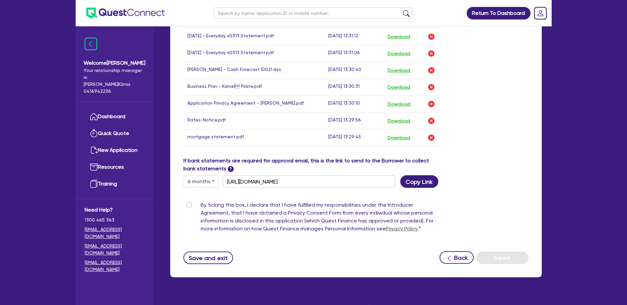
scroll to position [405, 0]
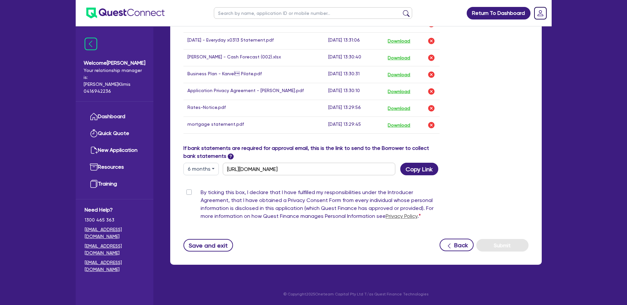
click at [201, 193] on label "By ticking this box, I declare that I have fulfilled my responsibilities under …" at bounding box center [320, 206] width 239 height 34
click at [189, 193] on input "By ticking this box, I declare that I have fulfilled my responsibilities under …" at bounding box center [185, 192] width 5 height 6
checkbox input "true"
click at [508, 247] on button "Submit" at bounding box center [502, 245] width 52 height 13
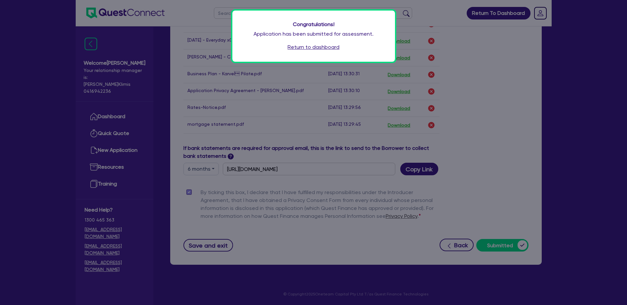
click at [303, 46] on link "Return to dashboard" at bounding box center [314, 47] width 52 height 8
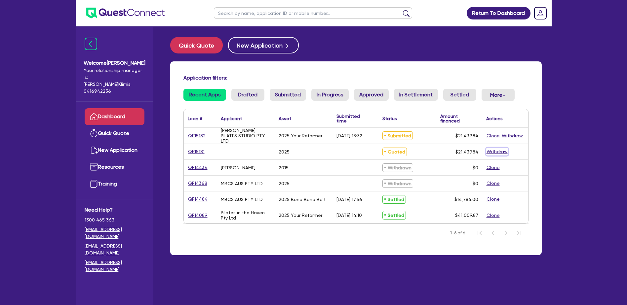
click at [500, 150] on button "Withdraw" at bounding box center [497, 152] width 22 height 8
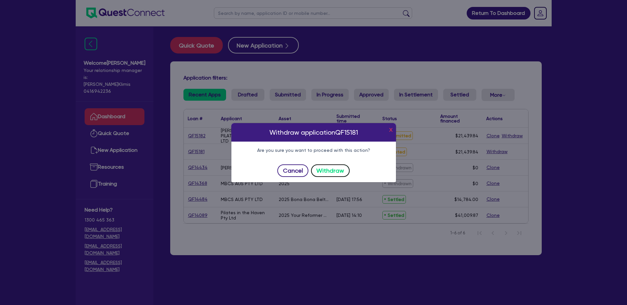
click at [329, 170] on button "Withdraw" at bounding box center [330, 171] width 39 height 13
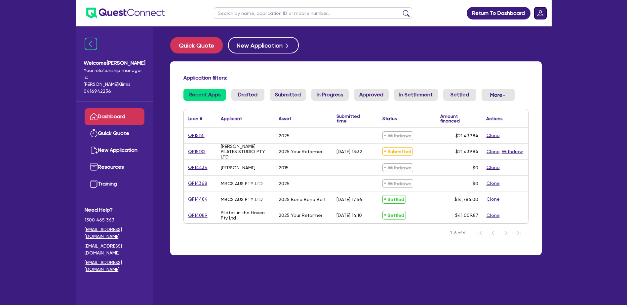
click at [542, 13] on rect "Dropdown toggle" at bounding box center [540, 13] width 12 height 12
click at [505, 42] on link "Logout" at bounding box center [522, 42] width 50 height 12
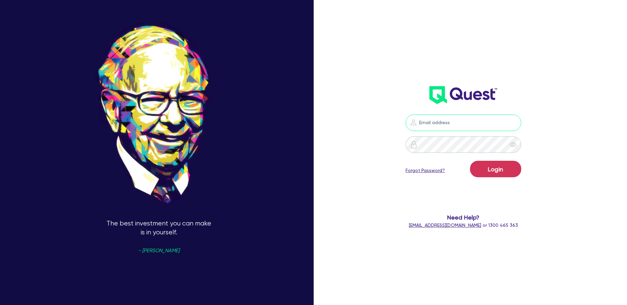
type input "chris.mccall@edcorpfinancesolutions.com"
